Goal: Information Seeking & Learning: Learn about a topic

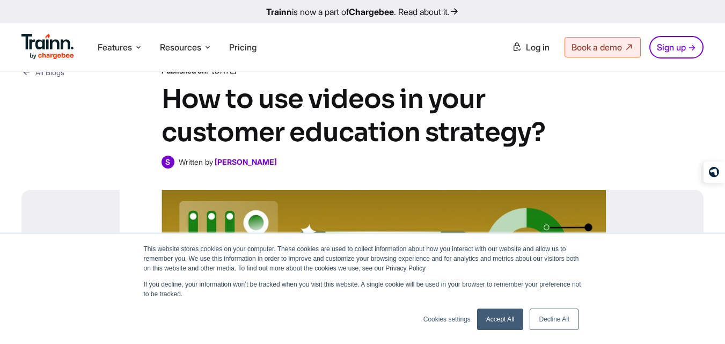
scroll to position [40, 0]
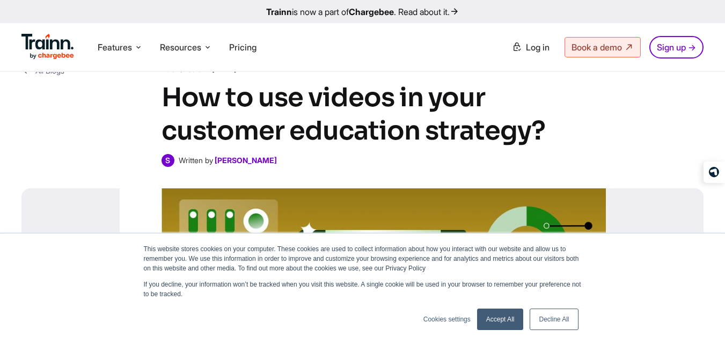
click at [546, 321] on link "Decline All" at bounding box center [554, 318] width 48 height 21
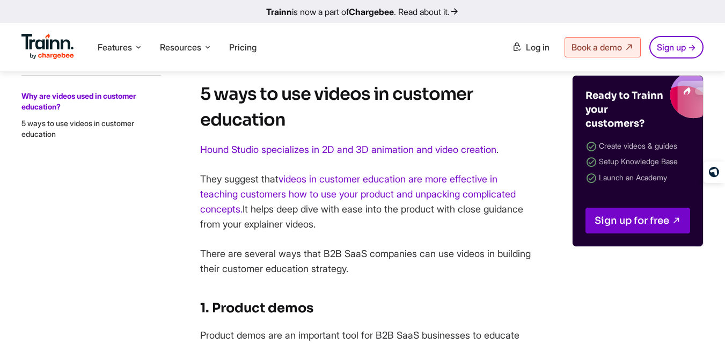
scroll to position [1340, 0]
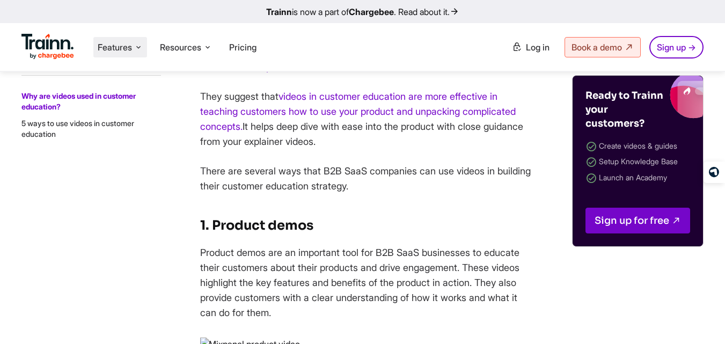
click at [143, 47] on icon at bounding box center [138, 47] width 9 height 11
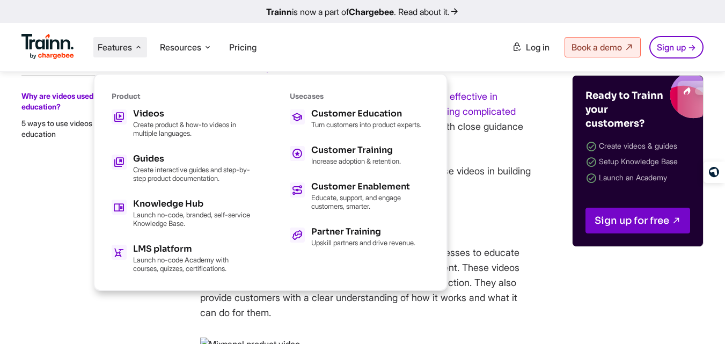
click at [60, 42] on img at bounding box center [47, 47] width 53 height 26
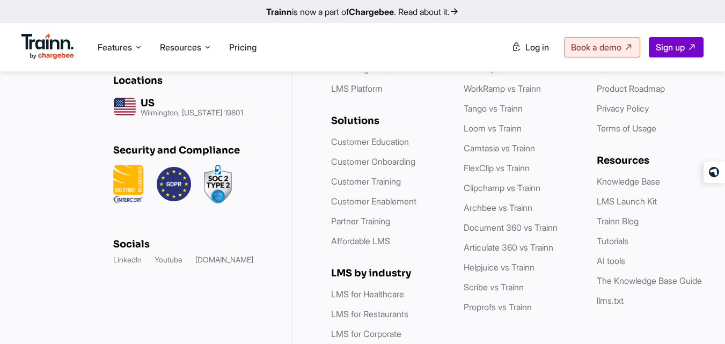
scroll to position [3144, 0]
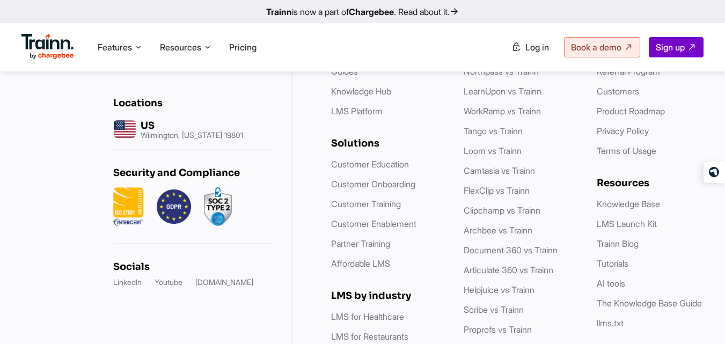
click at [383, 258] on ul "Customer Education Customer Onboarding Customer Training Customer Enablement Pa…" at bounding box center [386, 214] width 111 height 113
click at [379, 263] on link "Affordable LMS" at bounding box center [360, 263] width 59 height 11
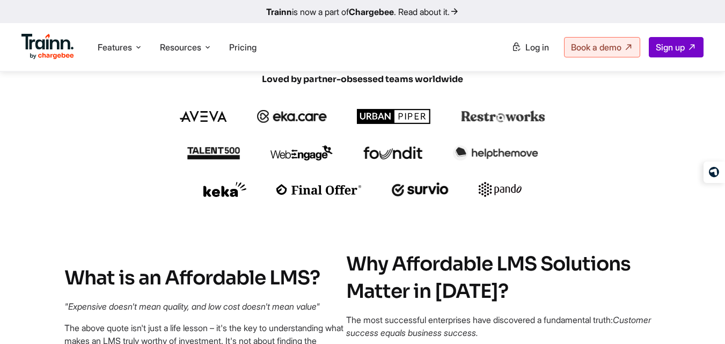
scroll to position [423, 0]
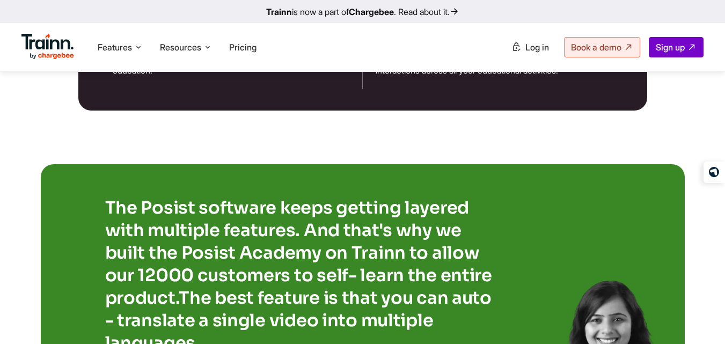
scroll to position [2106, 0]
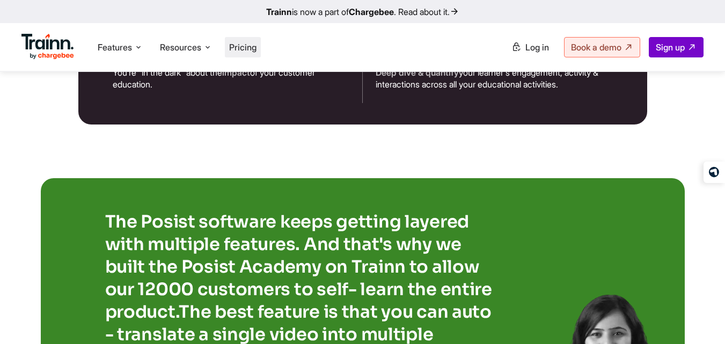
click at [247, 47] on span "Pricing" at bounding box center [242, 47] width 27 height 11
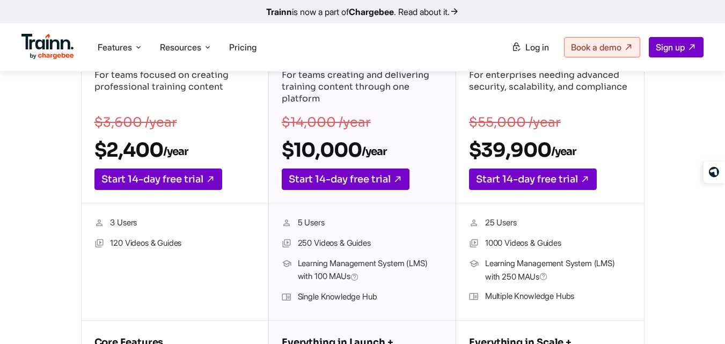
scroll to position [224, 0]
